Goal: Task Accomplishment & Management: Manage account settings

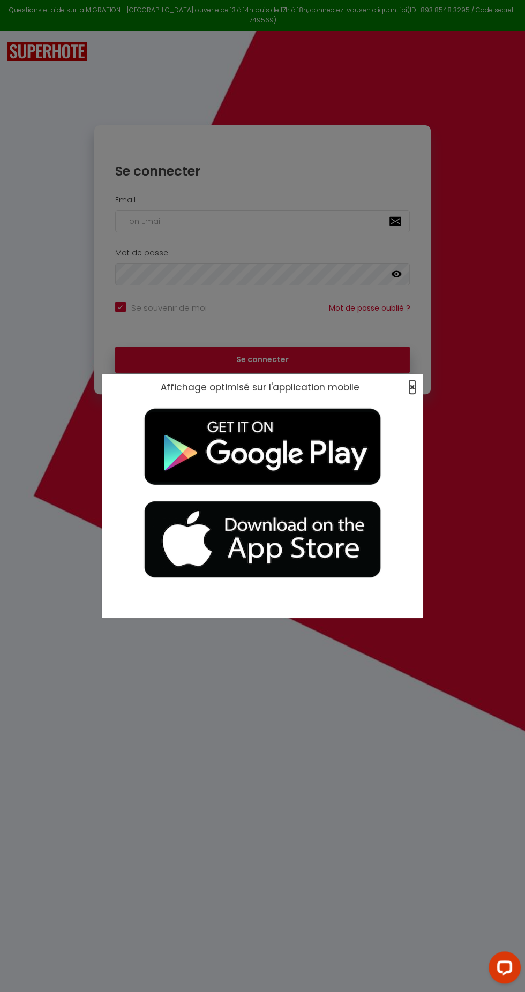
click at [412, 387] on span "×" at bounding box center [412, 386] width 6 height 13
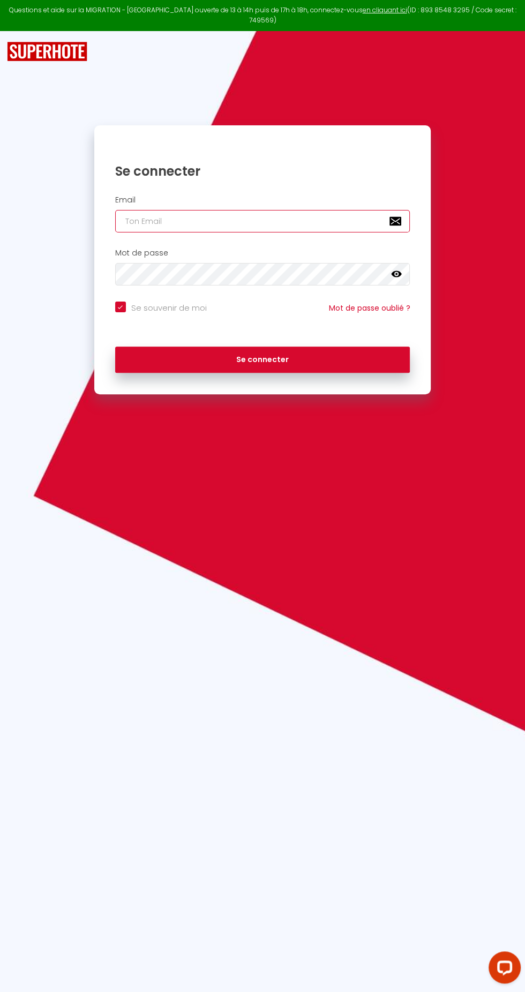
click at [181, 216] on input "email" at bounding box center [262, 221] width 295 height 22
click at [139, 210] on input "email" at bounding box center [262, 221] width 295 height 22
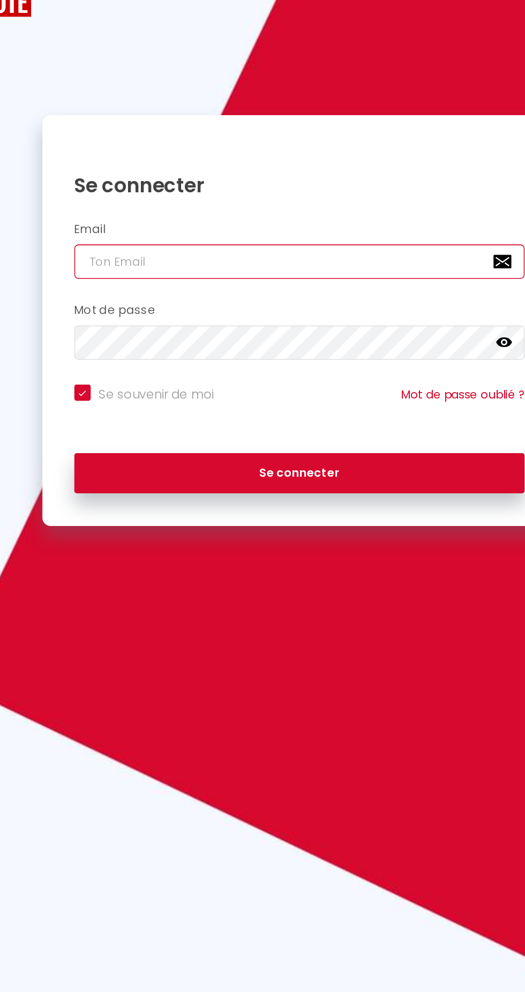
type input "c"
checkbox input "true"
type input "co"
checkbox input "true"
type input "con"
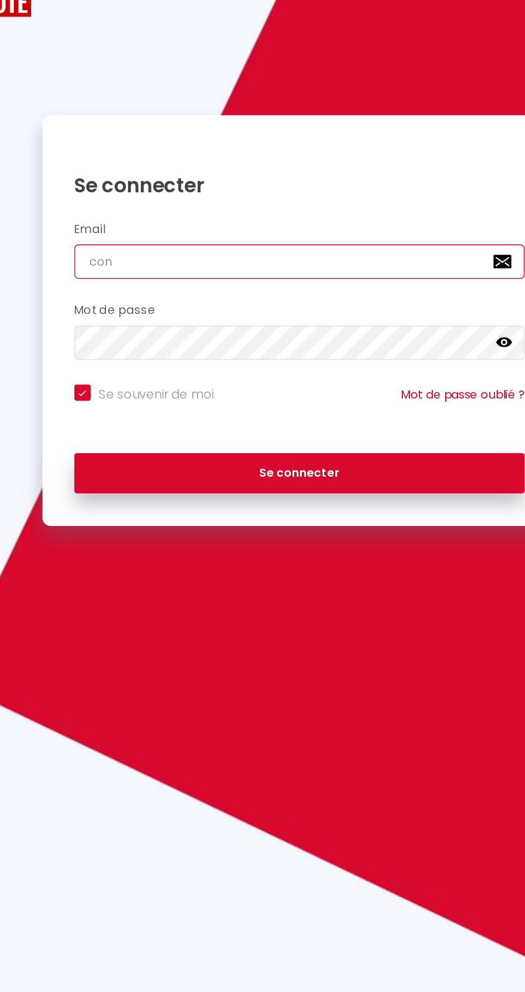
checkbox input "true"
type input "cont"
checkbox input "true"
type input "conta"
checkbox input "true"
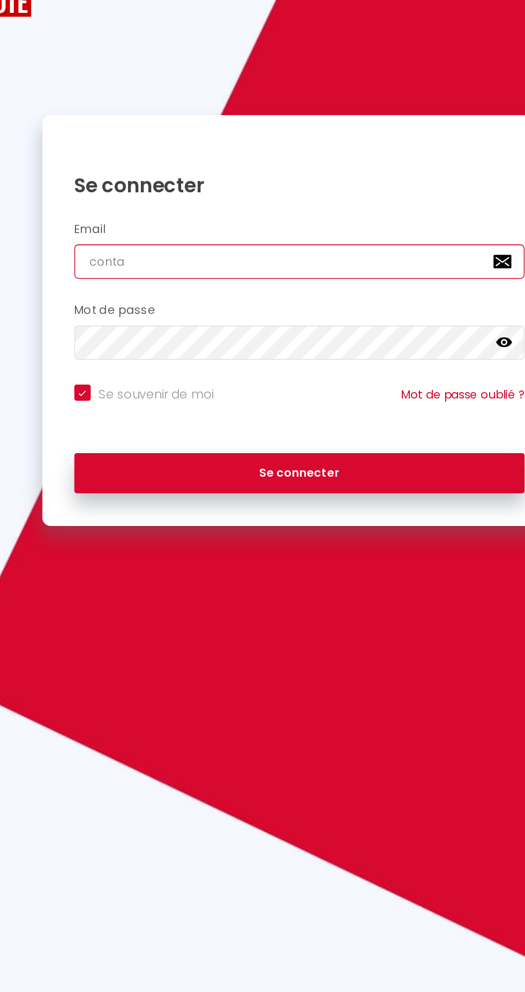
type input "contac"
checkbox input "true"
type input "[EMAIL_ADDRESS][DOMAIN_NAME]"
checkbox input "true"
type input "[EMAIL_ADDRESS][DOMAIN_NAME]"
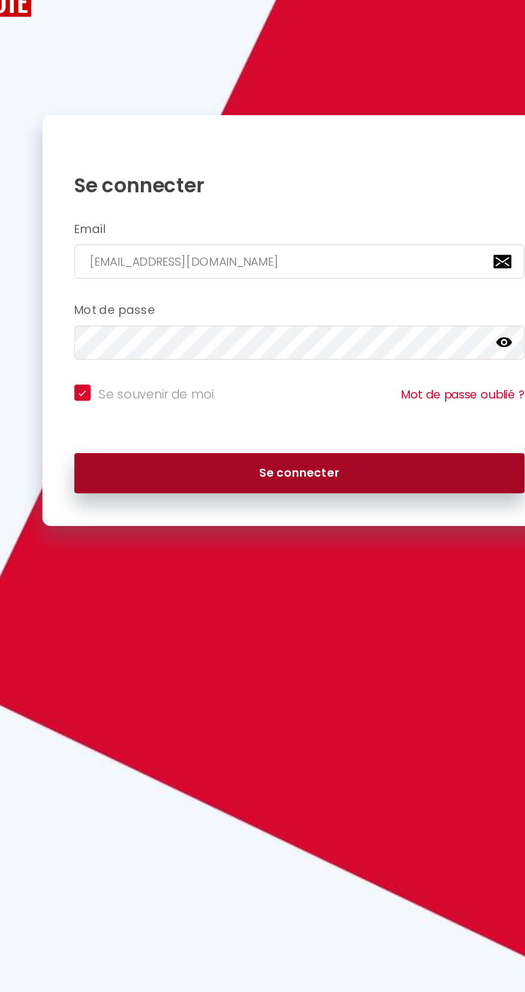
click at [356, 346] on button "Se connecter" at bounding box center [262, 359] width 295 height 27
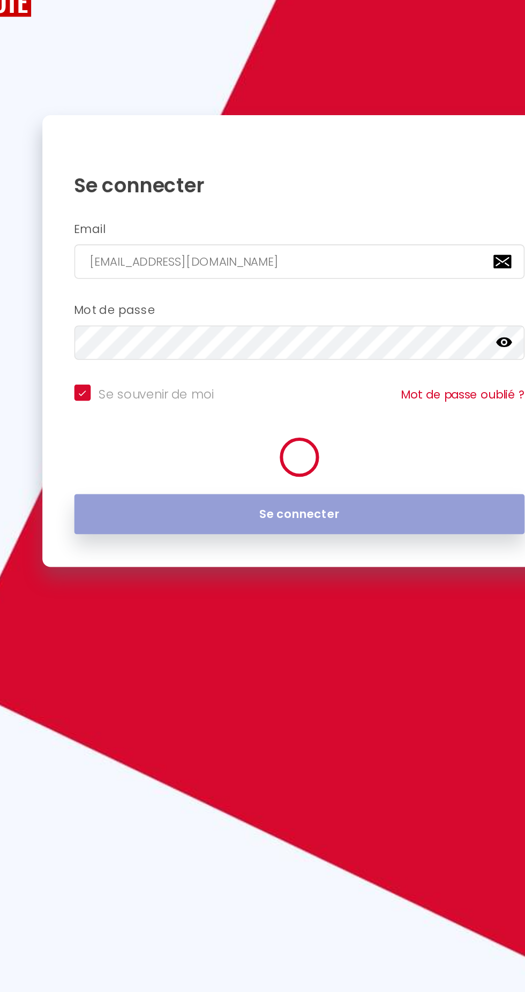
checkbox input "true"
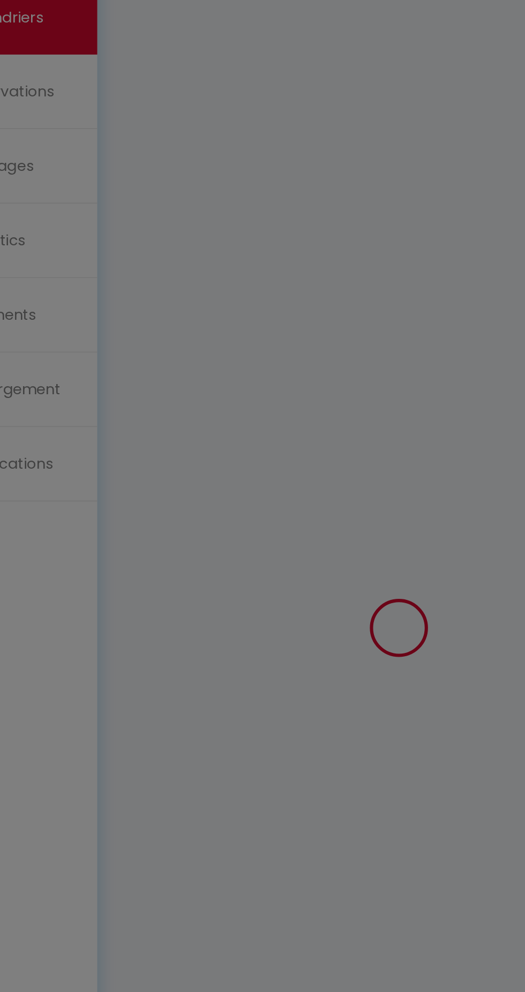
scroll to position [58, 0]
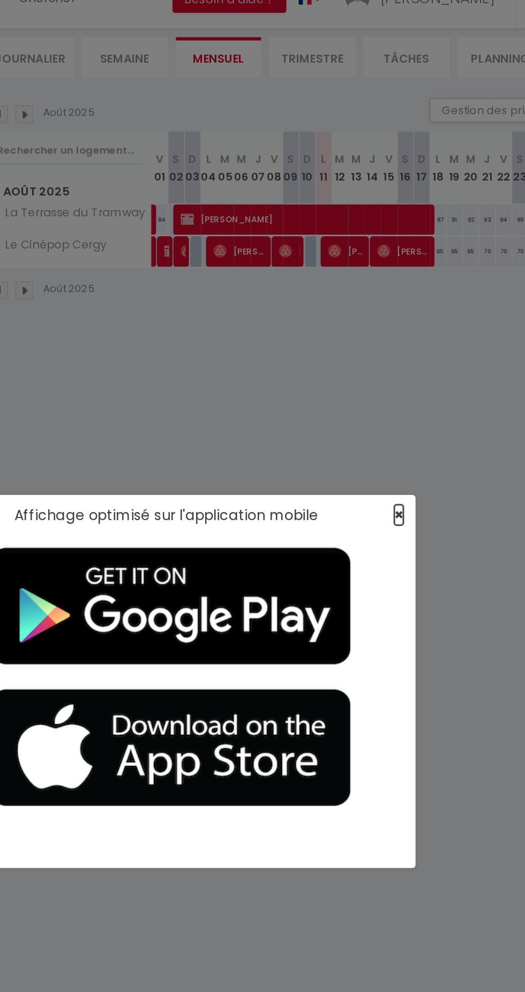
click at [413, 383] on span "×" at bounding box center [412, 386] width 6 height 13
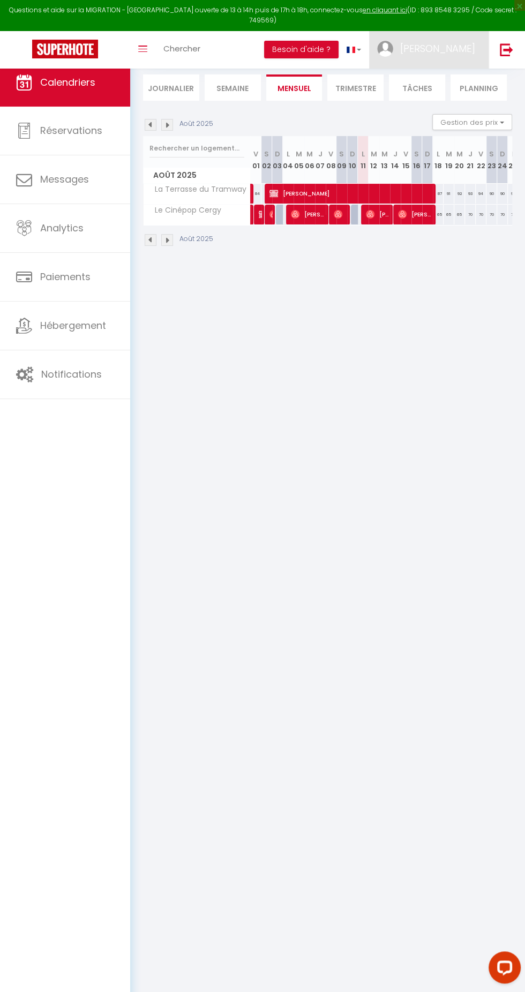
click at [457, 42] on span "[PERSON_NAME]" at bounding box center [437, 48] width 75 height 13
click at [506, 39] on div at bounding box center [262, 496] width 525 height 992
